Goal: Information Seeking & Learning: Learn about a topic

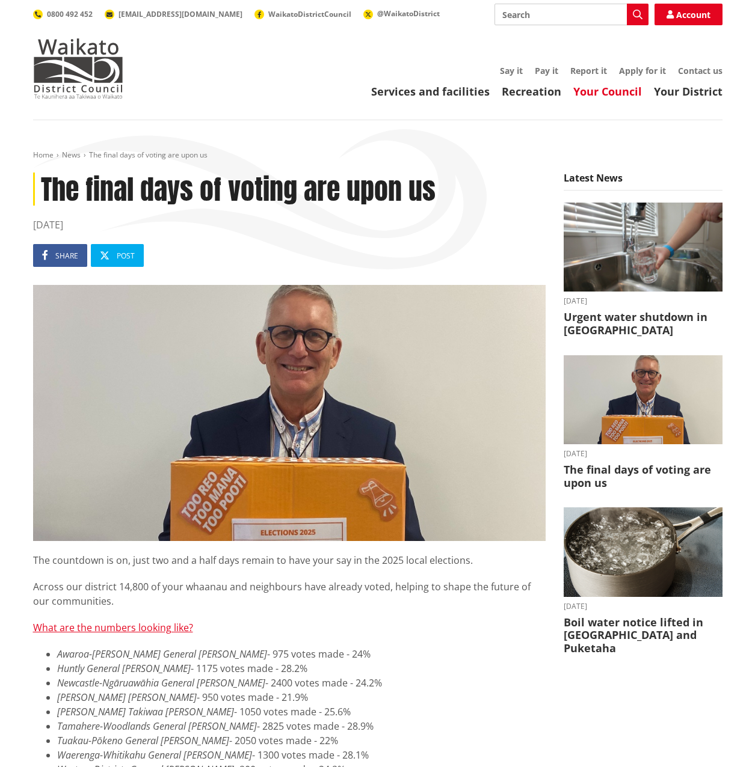
click at [603, 91] on link "Your Council" at bounding box center [607, 91] width 69 height 14
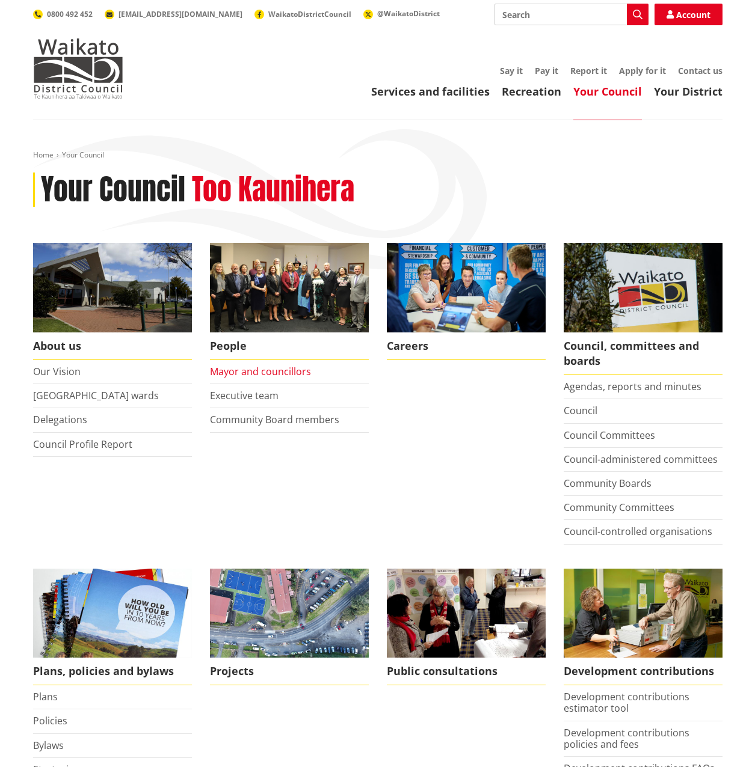
click at [278, 368] on link "Mayor and councillors" at bounding box center [260, 371] width 101 height 13
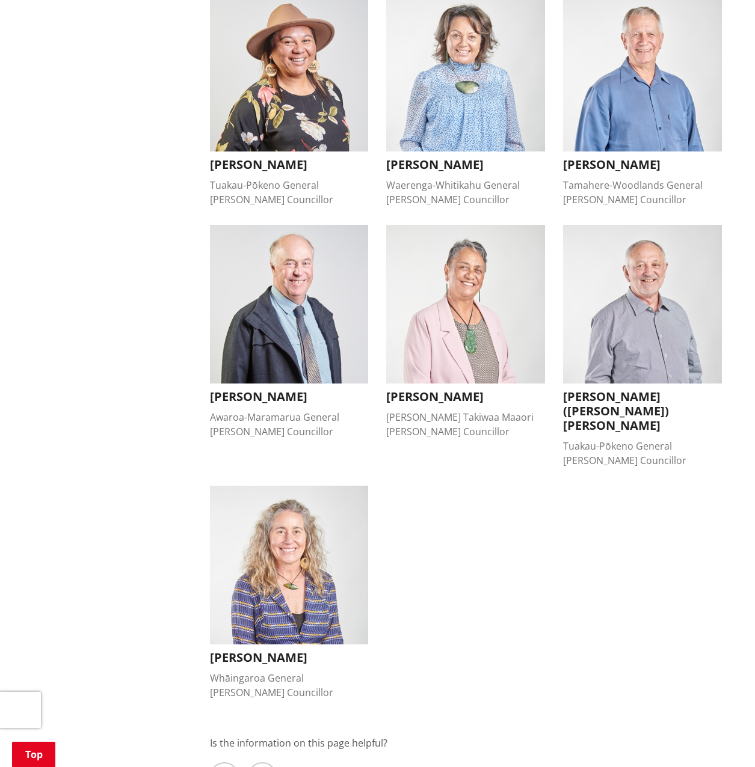
scroll to position [842, 0]
